Goal: Ask a question

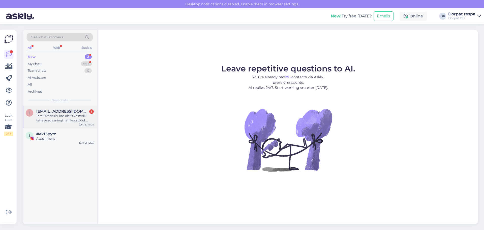
click at [65, 120] on div "Tere! Mõtlesin, kas oleks võimalik teha teiega mingi minikoostööd. Saaksin aida…" at bounding box center [64, 117] width 57 height 9
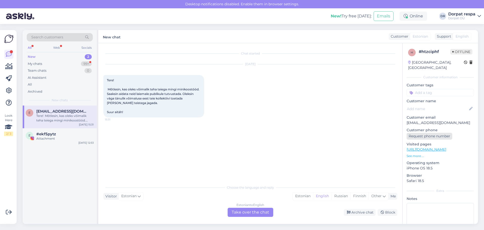
scroll to position [25, 0]
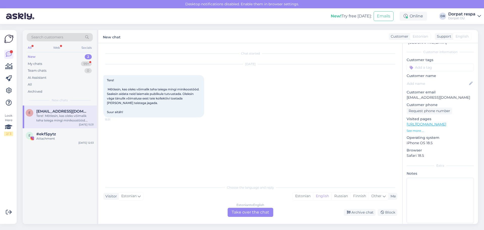
click at [413, 128] on p "See more ..." at bounding box center [440, 130] width 67 height 5
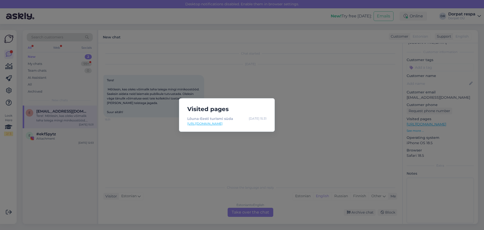
click at [260, 85] on div "Visited pages Lõuna-Eesti turismi süda [DATE] 15:31 [URL][DOMAIN_NAME]" at bounding box center [242, 115] width 484 height 230
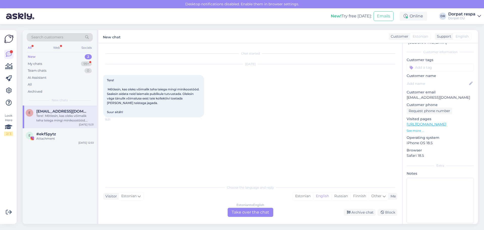
click at [238, 215] on div "Estonian to English Take over the chat" at bounding box center [251, 212] width 46 height 9
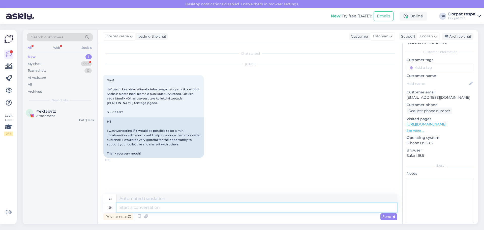
click at [179, 203] on textarea at bounding box center [256, 207] width 281 height 9
click at [159, 196] on textarea at bounding box center [256, 198] width 281 height 9
type textarea "T"
click at [170, 205] on textarea at bounding box center [256, 207] width 281 height 9
type textarea "Hello!"
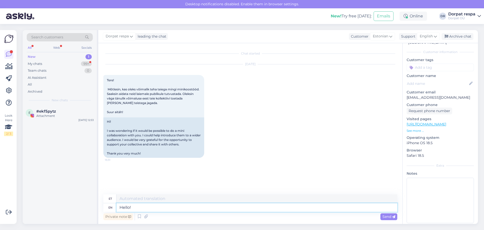
type textarea "Tere!"
type textarea "Hello! Could y"
type textarea "Tere! Võiks"
type textarea "Hello! Could you p"
type textarea "Tere! Kas te saaksite"
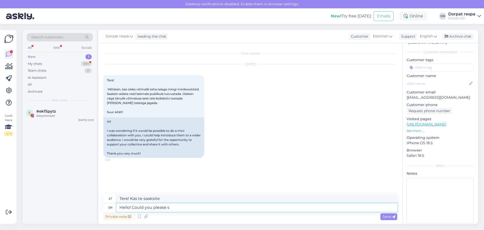
type textarea "Hello! Could you please se"
type textarea "Tere! Kas te saaksite palun"
type textarea "Hello! Could you please send"
type textarea "Tere! Kas te saaksite palun saata?"
type textarea "Hello! Could you please send the collaboration id"
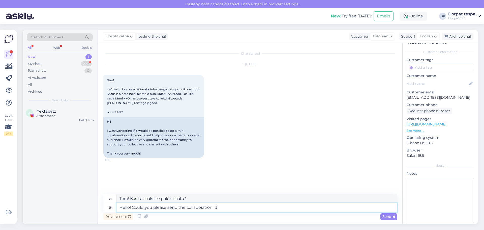
type textarea "Tere! Kas te saaksite palun saata koostöölepingu?"
type textarea "Hello! Could you please send the collaboration idea to"
type textarea "Tere! Kas te saaksite palun saata koostööidee?"
type textarea "Hello! Could you please send the collaboration idea to"
type textarea "Tere! Kas te saaksite palun saata koostööidee aadressile"
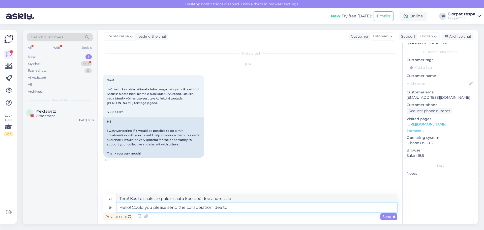
click at [238, 210] on textarea "Hello! Could you please send the collaboration idea to" at bounding box center [256, 207] width 281 height 9
type textarea "Hello! Could you please send the collaboration idea to [EMAIL_ADDRESS][DOMAIN_N…"
type textarea "Tere! Kas te saaksite palun saata koostööidee aadressile [EMAIL_ADDRESS][DOMAIN…"
type textarea "Hello! Could you please send the collaboration idea to [EMAIL_ADDRESS][DOMAIN_N…"
click at [390, 215] on span "Send" at bounding box center [388, 216] width 13 height 5
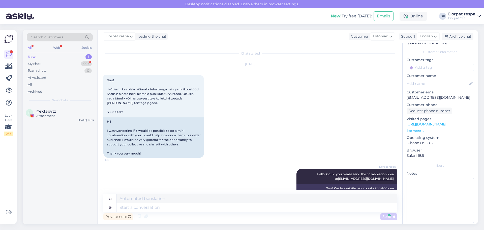
scroll to position [13, 0]
